Goal: Transaction & Acquisition: Purchase product/service

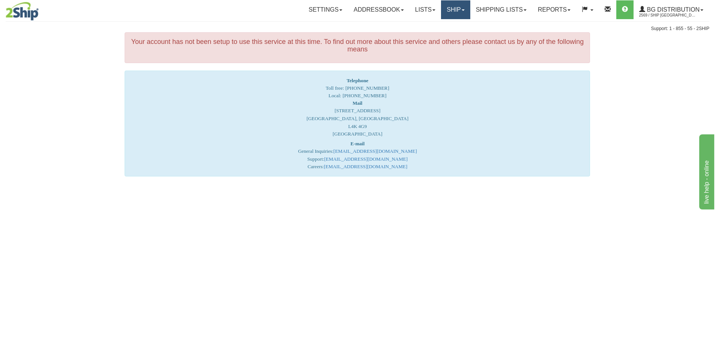
click at [462, 10] on span at bounding box center [463, 10] width 3 height 2
click at [453, 24] on link "Ship Screen" at bounding box center [440, 26] width 59 height 10
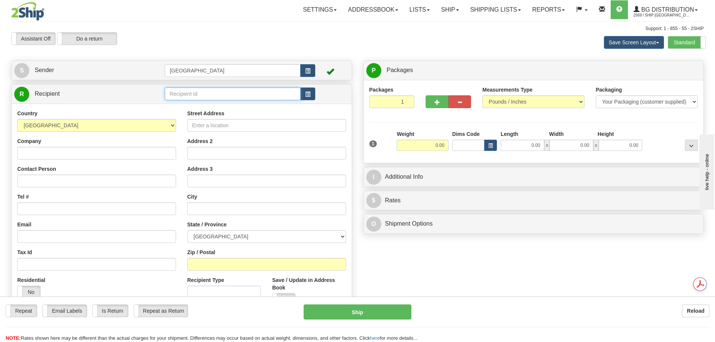
click at [208, 93] on input "text" at bounding box center [233, 94] width 136 height 13
click at [209, 104] on div "920004" at bounding box center [231, 105] width 129 height 8
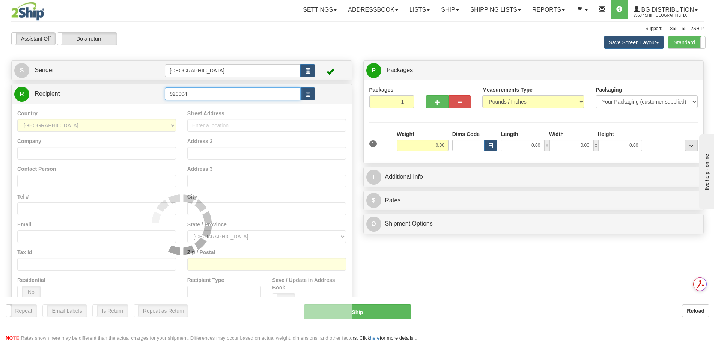
type input "920004"
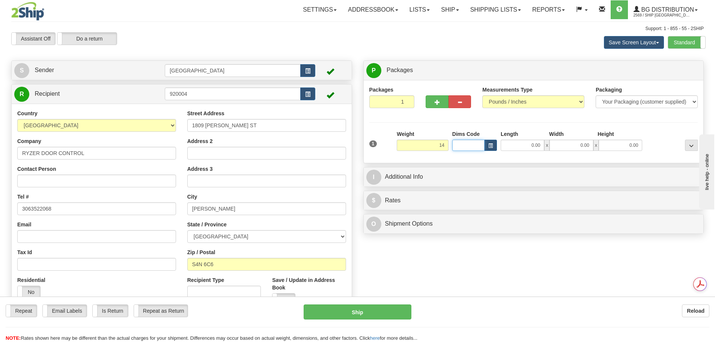
type input "14.00"
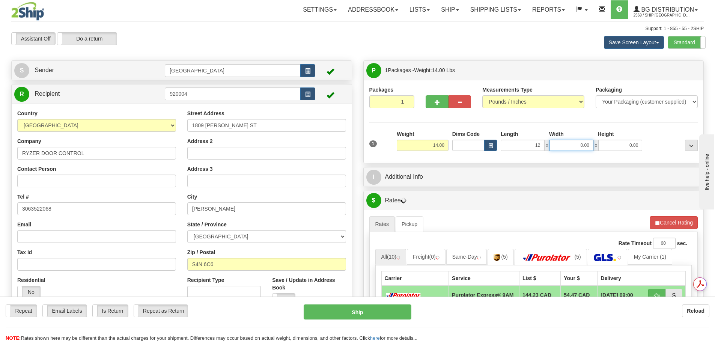
type input "12.00"
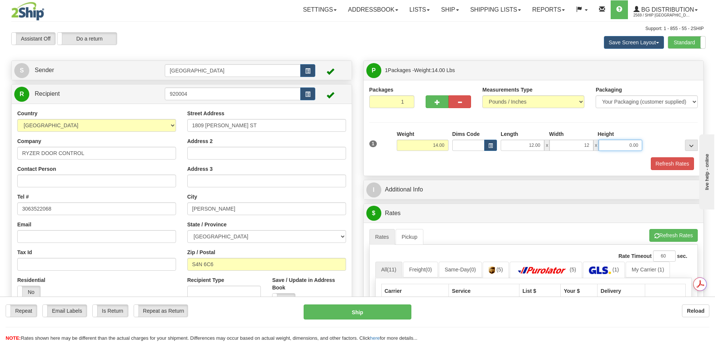
type input "12.00"
click at [672, 168] on button "Refresh Rates" at bounding box center [672, 163] width 43 height 13
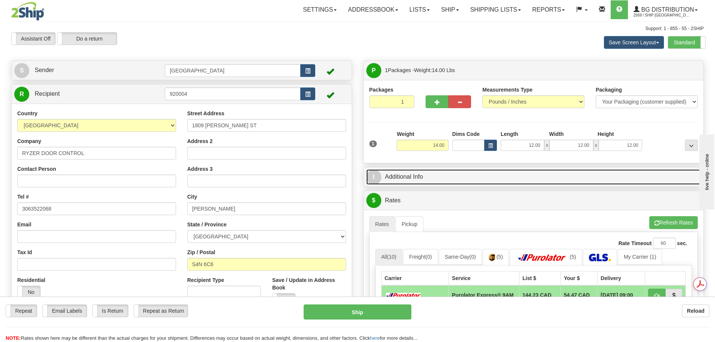
click at [513, 180] on link "I Additional Info" at bounding box center [534, 176] width 335 height 15
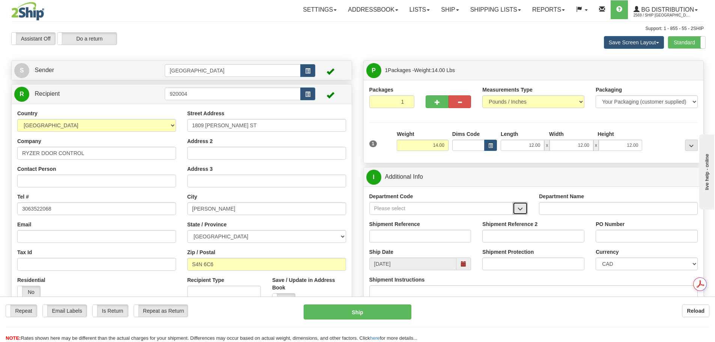
click at [514, 207] on button "button" at bounding box center [520, 208] width 15 height 13
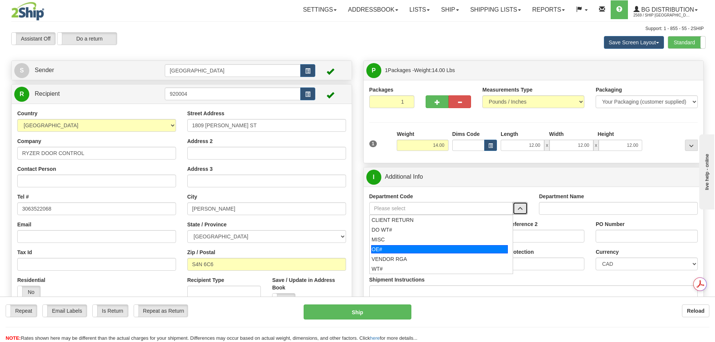
click at [480, 250] on div "OE#" at bounding box center [439, 249] width 137 height 8
type input "OE#"
type input "ORDERS"
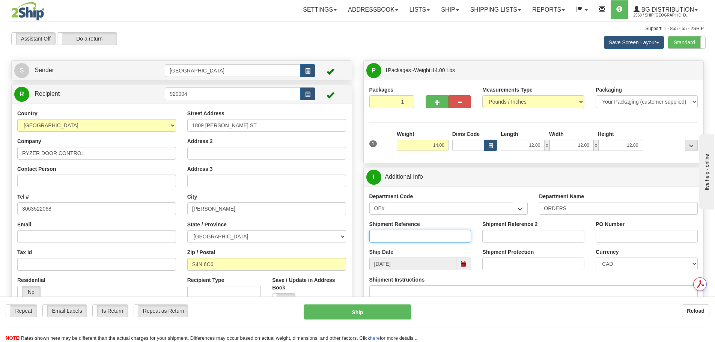
click at [444, 238] on input "Shipment Reference" at bounding box center [421, 236] width 102 height 13
type input "90040141-00"
type input "m"
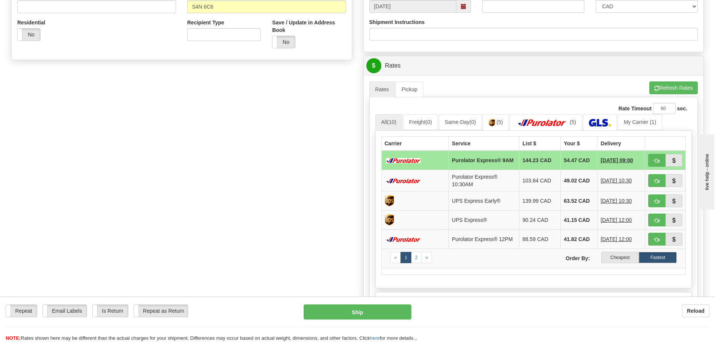
scroll to position [263, 0]
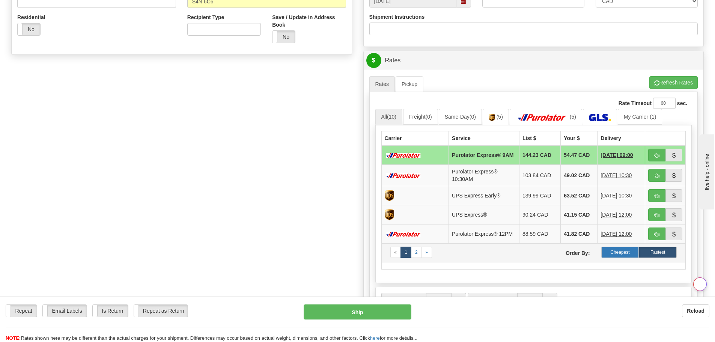
type input "MG0046384"
click at [616, 258] on label "Cheapest" at bounding box center [621, 252] width 38 height 11
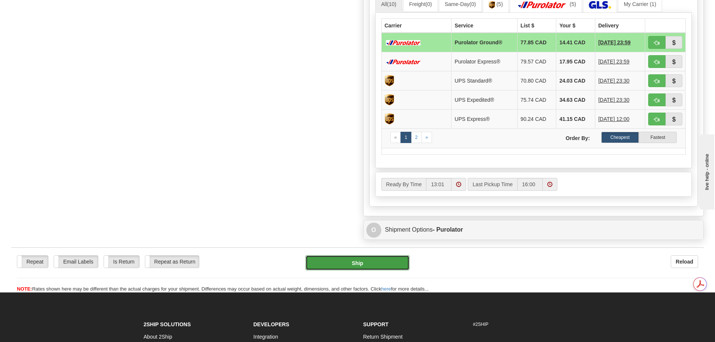
click at [391, 266] on button "Ship" at bounding box center [358, 262] width 104 height 15
type input "260"
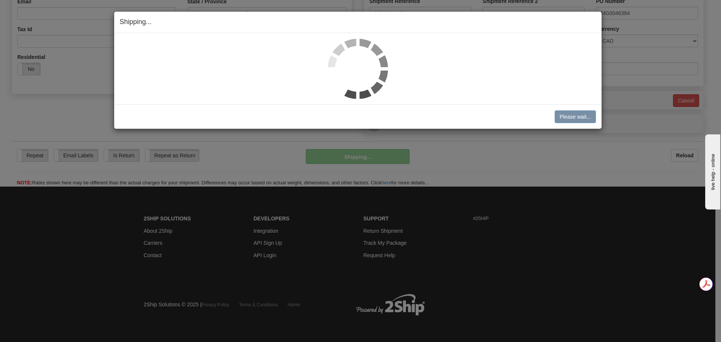
scroll to position [223, 0]
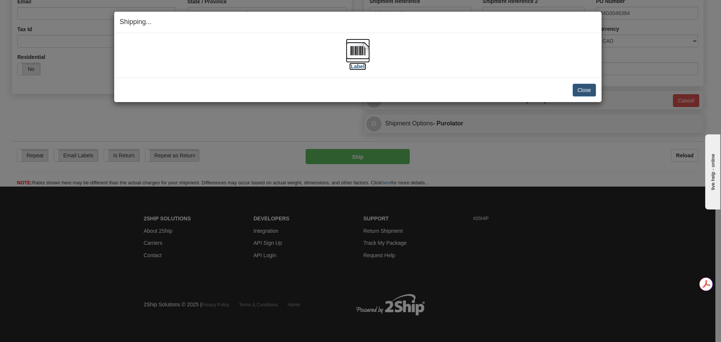
click at [358, 48] on img at bounding box center [358, 51] width 24 height 24
click at [358, 56] on img at bounding box center [358, 51] width 24 height 24
click at [579, 89] on button "Close" at bounding box center [584, 90] width 23 height 13
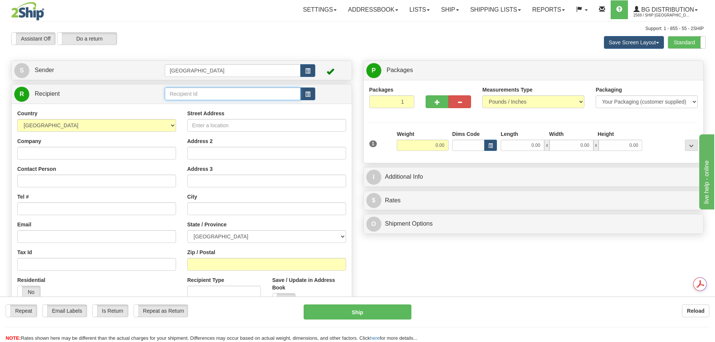
click at [207, 93] on input "text" at bounding box center [233, 94] width 136 height 13
click at [204, 104] on div "80043" at bounding box center [231, 105] width 129 height 8
type input "80043"
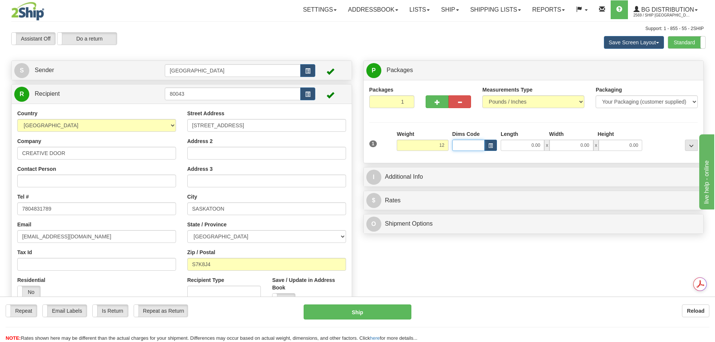
type input "12.00"
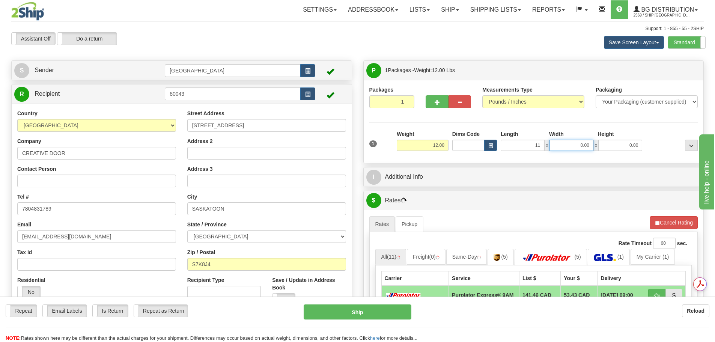
type input "11.00"
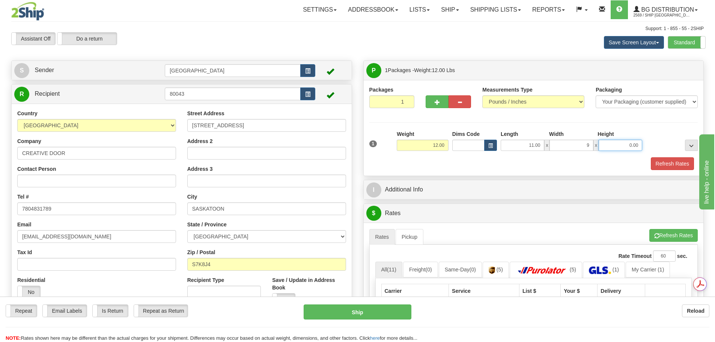
type input "9.00"
type input "12.00"
click at [660, 165] on button "Refresh Rates" at bounding box center [672, 163] width 43 height 13
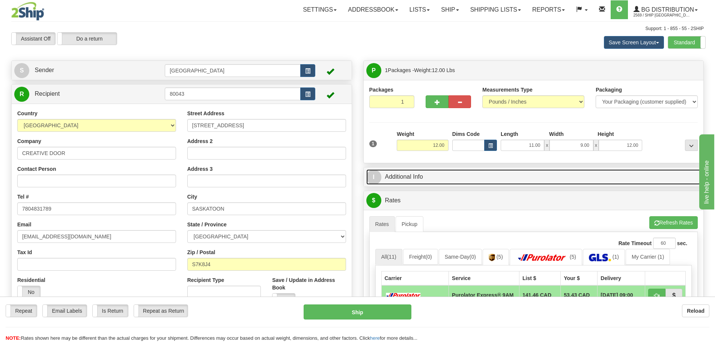
click at [474, 179] on link "I Additional Info" at bounding box center [534, 176] width 335 height 15
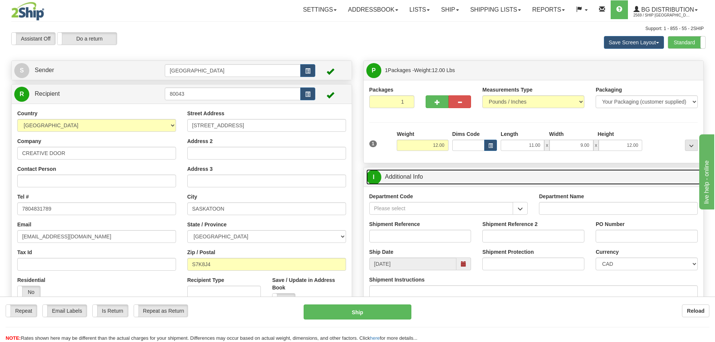
scroll to position [38, 0]
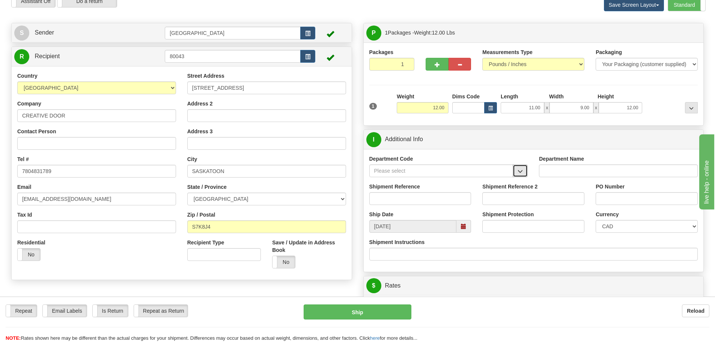
click at [515, 170] on button "button" at bounding box center [520, 170] width 15 height 13
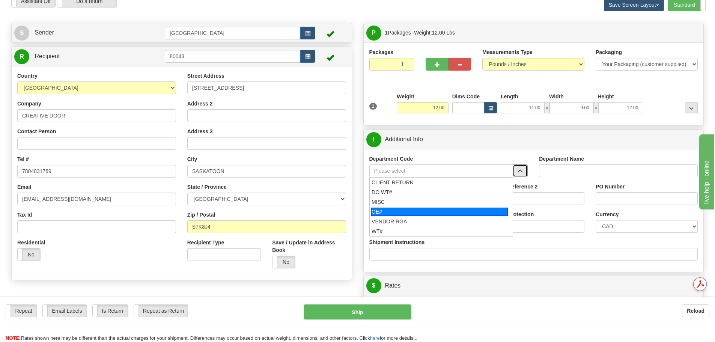
scroll to position [0, 0]
click at [459, 215] on div "OE#" at bounding box center [439, 212] width 137 height 8
type input "OE#"
type input "ORDERS"
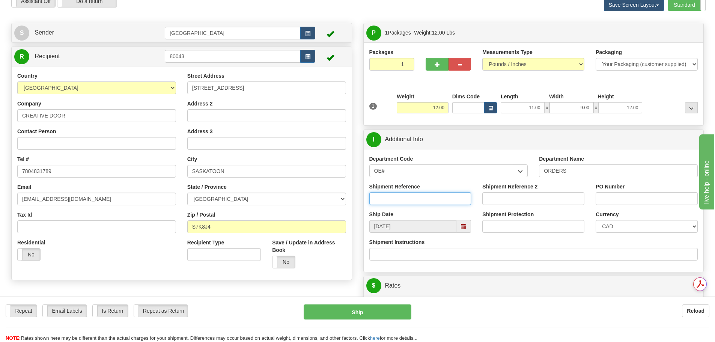
click at [438, 196] on input "Shipment Reference" at bounding box center [421, 198] width 102 height 13
type input "90041240-00; 90041239-00"
click at [611, 201] on input "PO Number" at bounding box center [647, 198] width 102 height 13
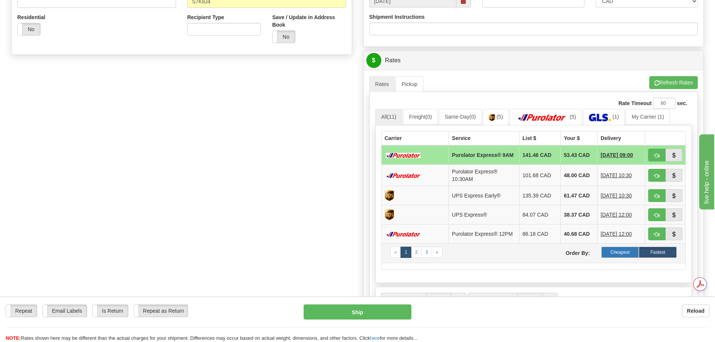
type input "90041257-00; 90041263-00"
click at [624, 255] on label "Cheapest" at bounding box center [621, 252] width 38 height 11
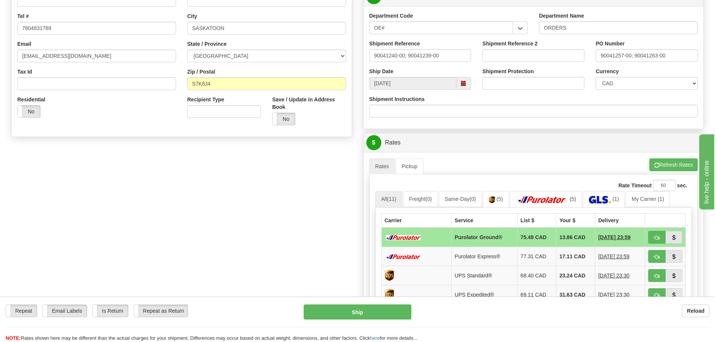
scroll to position [150, 0]
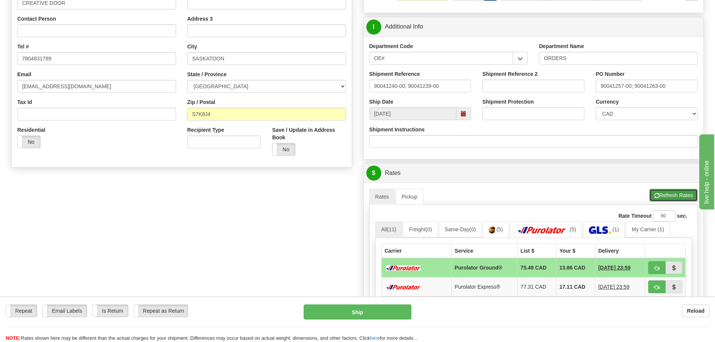
click at [683, 195] on button "Refresh Rates" at bounding box center [674, 195] width 48 height 13
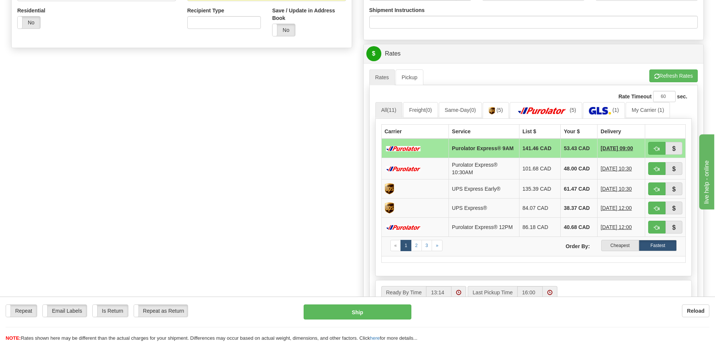
scroll to position [338, 0]
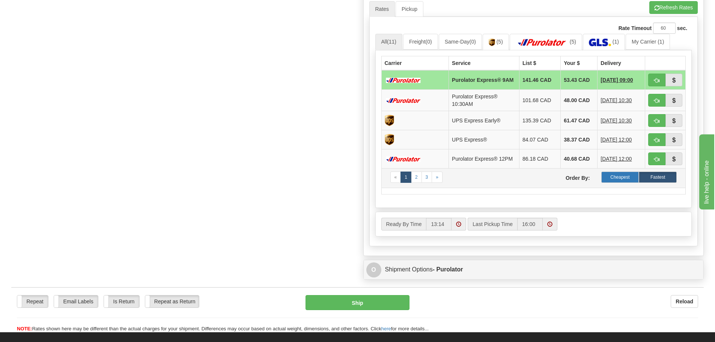
click at [626, 183] on label "Cheapest" at bounding box center [621, 177] width 38 height 11
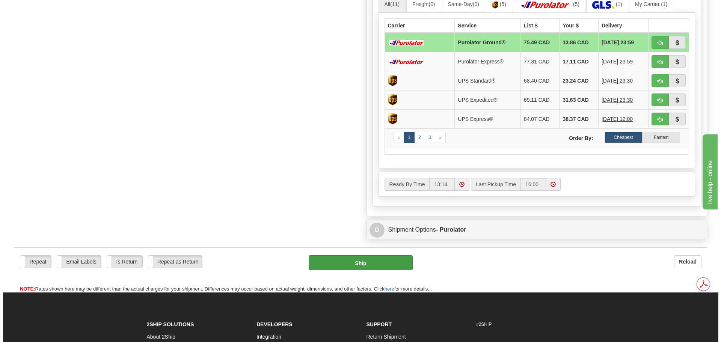
scroll to position [0, 0]
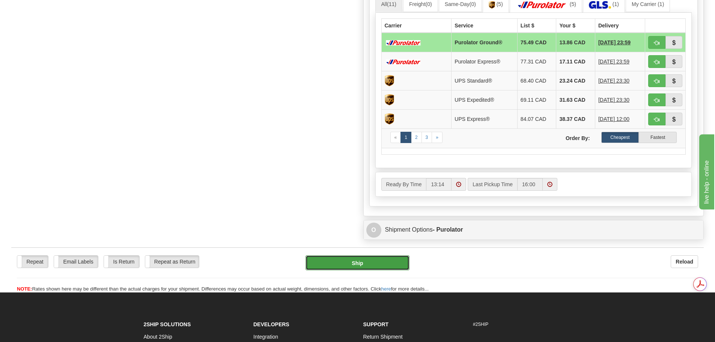
click at [363, 268] on button "Ship" at bounding box center [358, 262] width 104 height 15
type input "260"
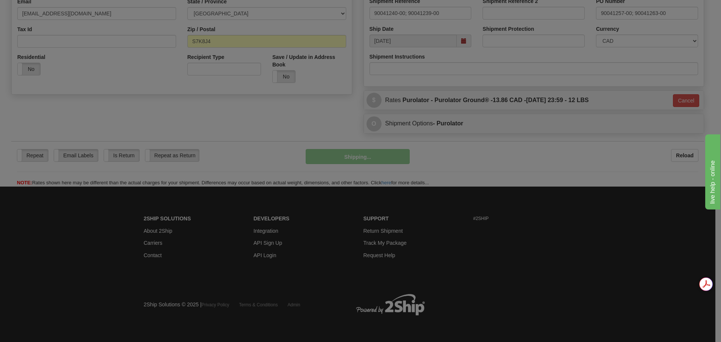
scroll to position [223, 0]
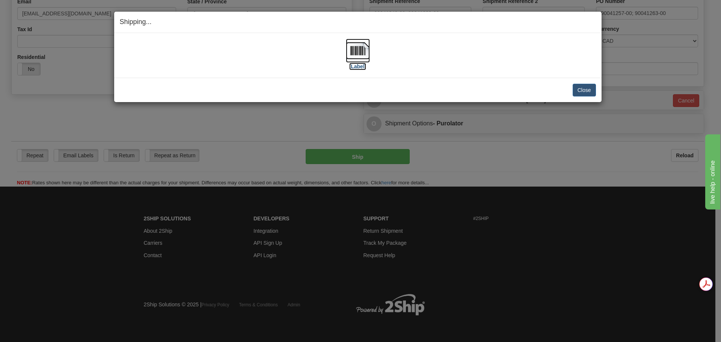
click at [356, 58] on img at bounding box center [358, 51] width 24 height 24
click at [583, 91] on button "Close" at bounding box center [584, 90] width 23 height 13
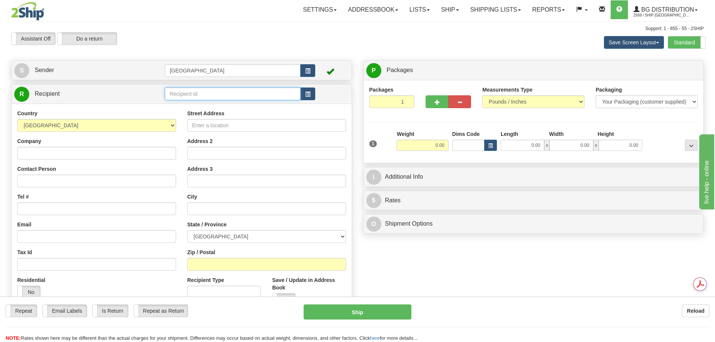
click at [219, 92] on input "text" at bounding box center [233, 94] width 136 height 13
click at [206, 109] on div "80025" at bounding box center [231, 105] width 129 height 8
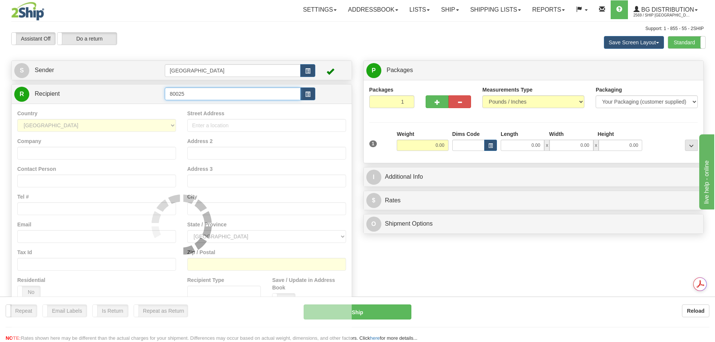
type input "80025"
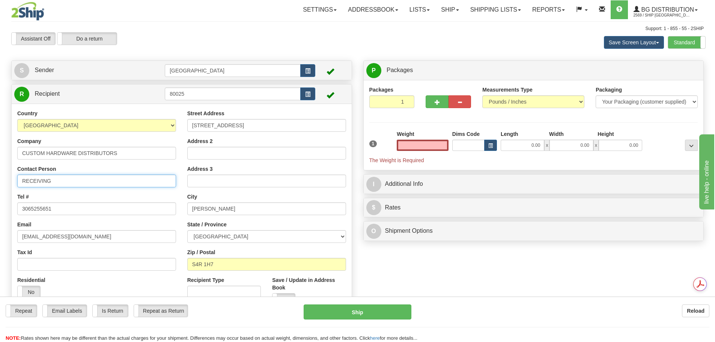
type input "0.00"
drag, startPoint x: 44, startPoint y: 181, endPoint x: 0, endPoint y: 174, distance: 44.1
click at [0, 174] on div "Toggle navigation Settings Shipping Preferences Fields Preferences New" at bounding box center [357, 180] width 715 height 360
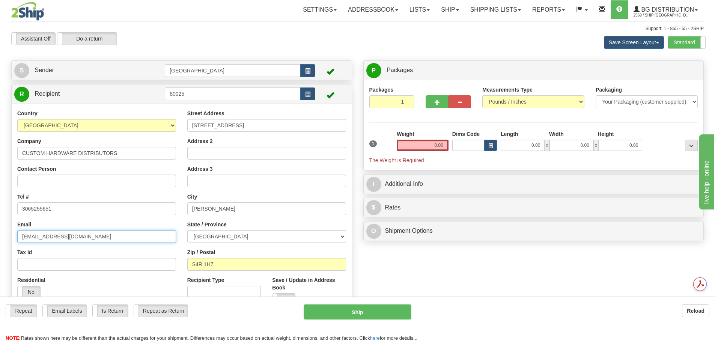
drag, startPoint x: 109, startPoint y: 236, endPoint x: 0, endPoint y: 235, distance: 108.9
click at [0, 235] on div "Toggle navigation Settings Shipping Preferences Fields Preferences New" at bounding box center [357, 180] width 715 height 360
drag, startPoint x: 451, startPoint y: 148, endPoint x: 463, endPoint y: 148, distance: 12.4
click at [463, 148] on div "1 Weight 0.00 Dims Code 0.00" at bounding box center [534, 147] width 333 height 34
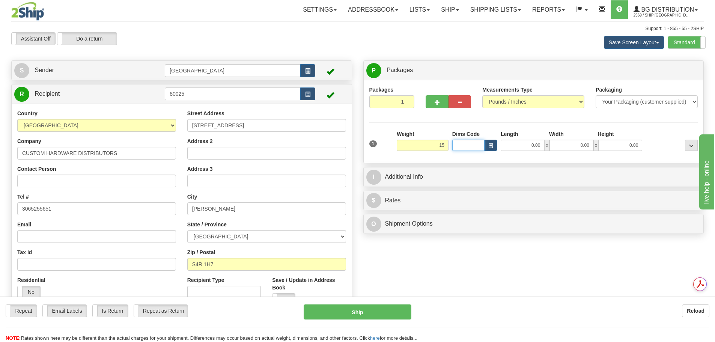
type input "15.00"
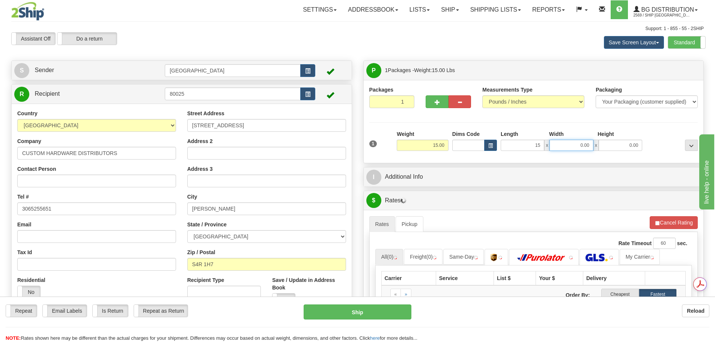
type input "15.00"
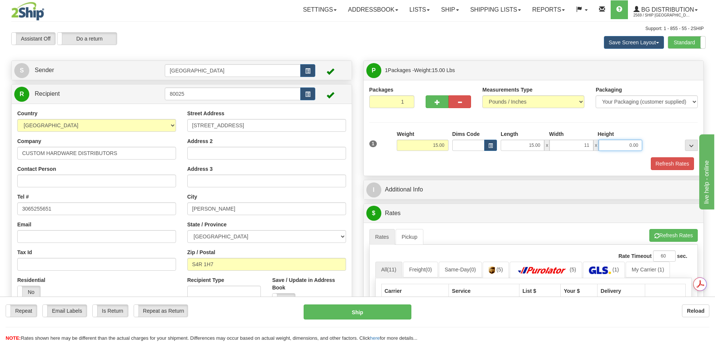
type input "11.00"
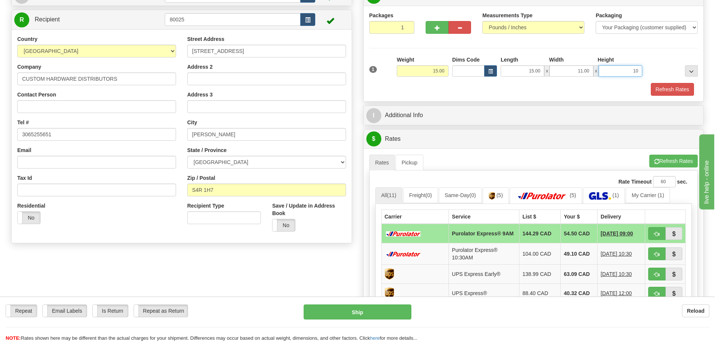
scroll to position [75, 0]
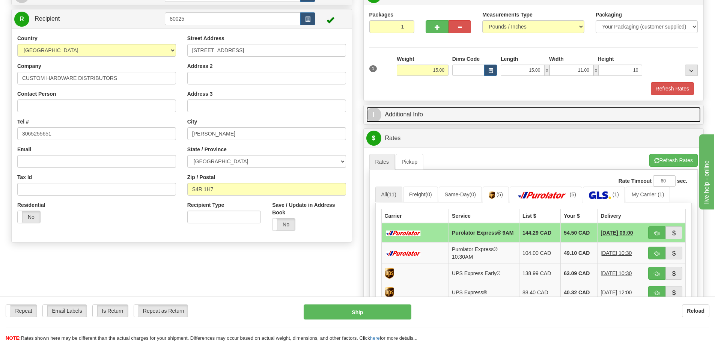
type input "10.00"
click at [506, 113] on link "I Additional Info" at bounding box center [534, 114] width 335 height 15
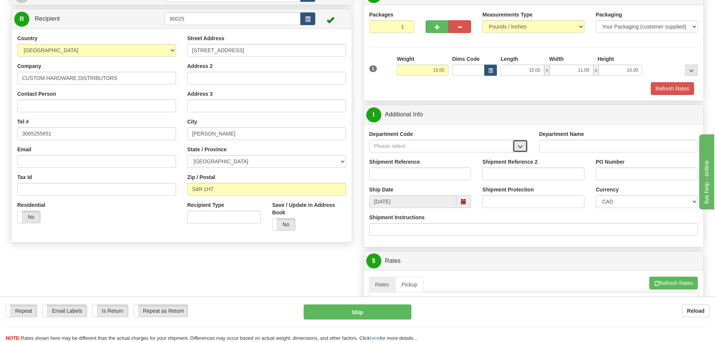
click at [525, 147] on button "button" at bounding box center [520, 146] width 15 height 13
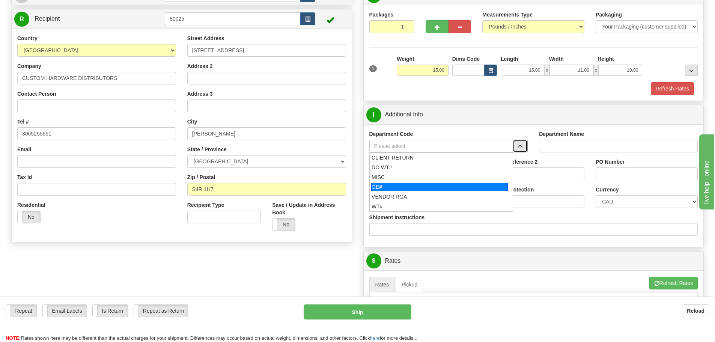
click at [441, 190] on div "OE#" at bounding box center [439, 187] width 137 height 8
type input "OE#"
type input "ORDERS"
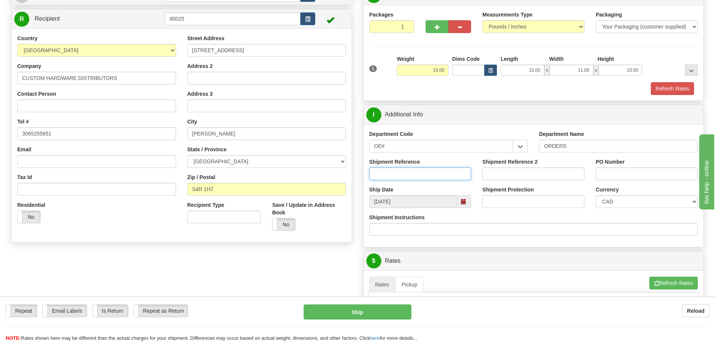
click at [425, 175] on input "Shipment Reference" at bounding box center [421, 173] width 102 height 13
type input "90039972-00; 90039971-02; 90040192-00"
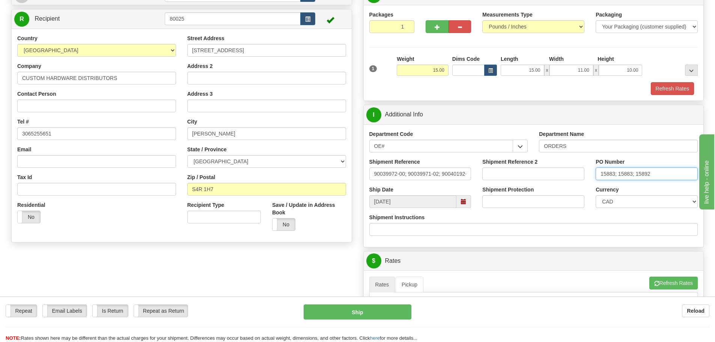
drag, startPoint x: 634, startPoint y: 172, endPoint x: 619, endPoint y: 172, distance: 14.6
click at [619, 172] on input "15883; 15883; 15892" at bounding box center [647, 173] width 102 height 13
click at [619, 174] on input "15883; 15892" at bounding box center [647, 173] width 102 height 13
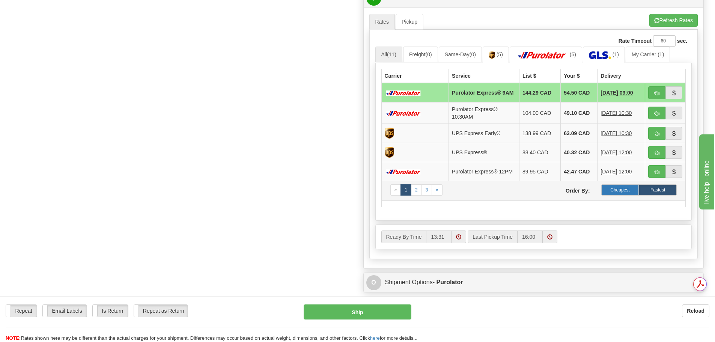
type input "15883;15892"
click at [612, 196] on label "Cheapest" at bounding box center [621, 189] width 38 height 11
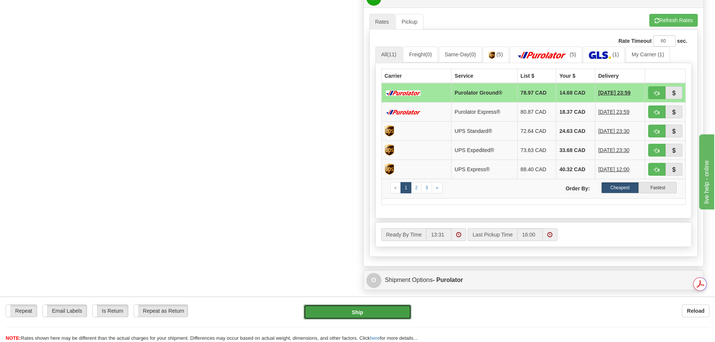
click at [369, 308] on button "Ship" at bounding box center [358, 312] width 108 height 15
type input "260"
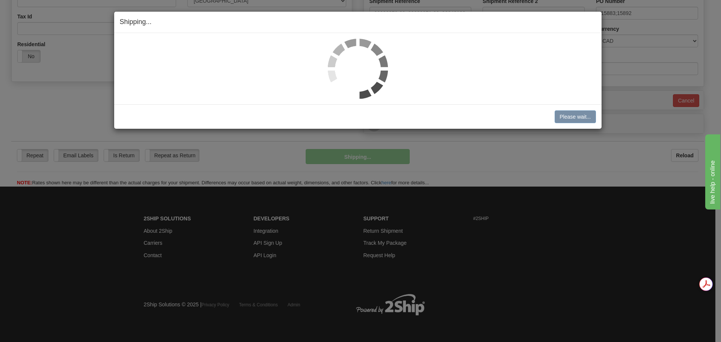
scroll to position [236, 0]
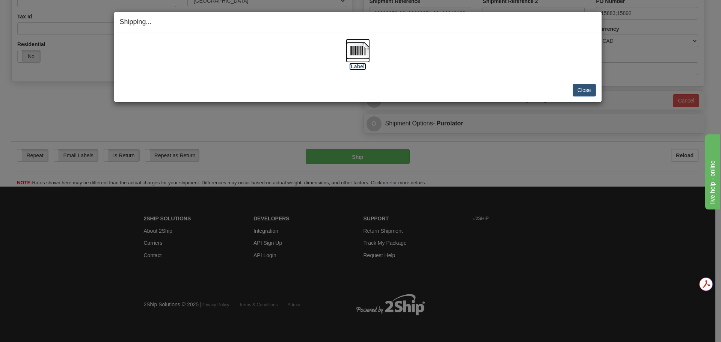
click at [349, 57] on img at bounding box center [358, 51] width 24 height 24
